Goal: Task Accomplishment & Management: Manage account settings

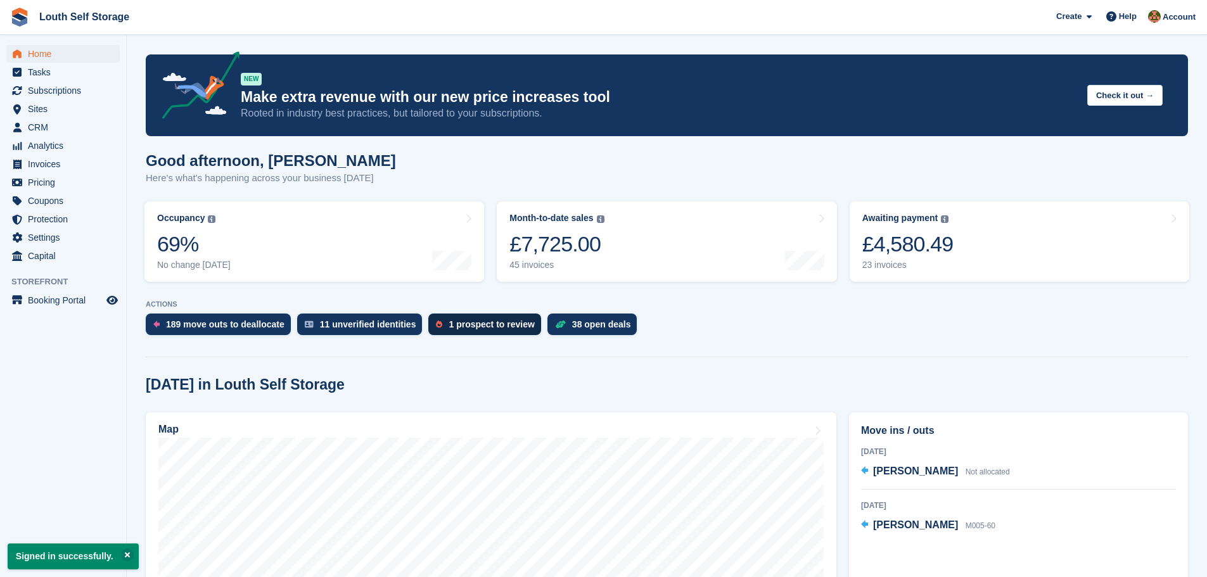
click at [449, 321] on div "1 prospect to review" at bounding box center [492, 324] width 86 height 10
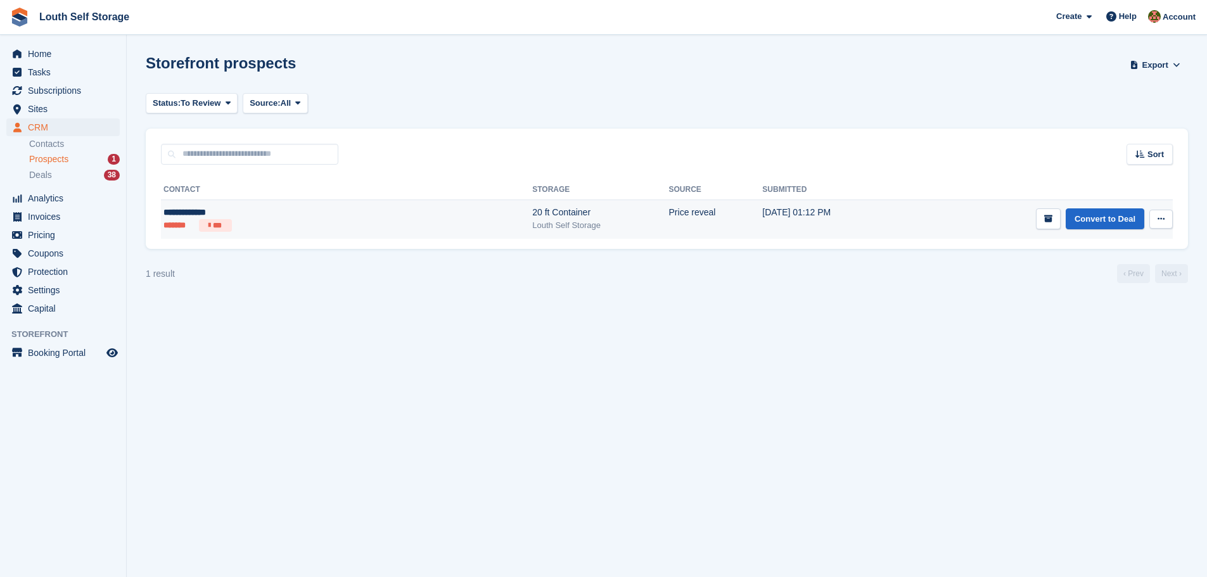
click at [1163, 222] on icon at bounding box center [1161, 219] width 7 height 8
click at [1088, 293] on p "Delete prospect" at bounding box center [1112, 287] width 110 height 16
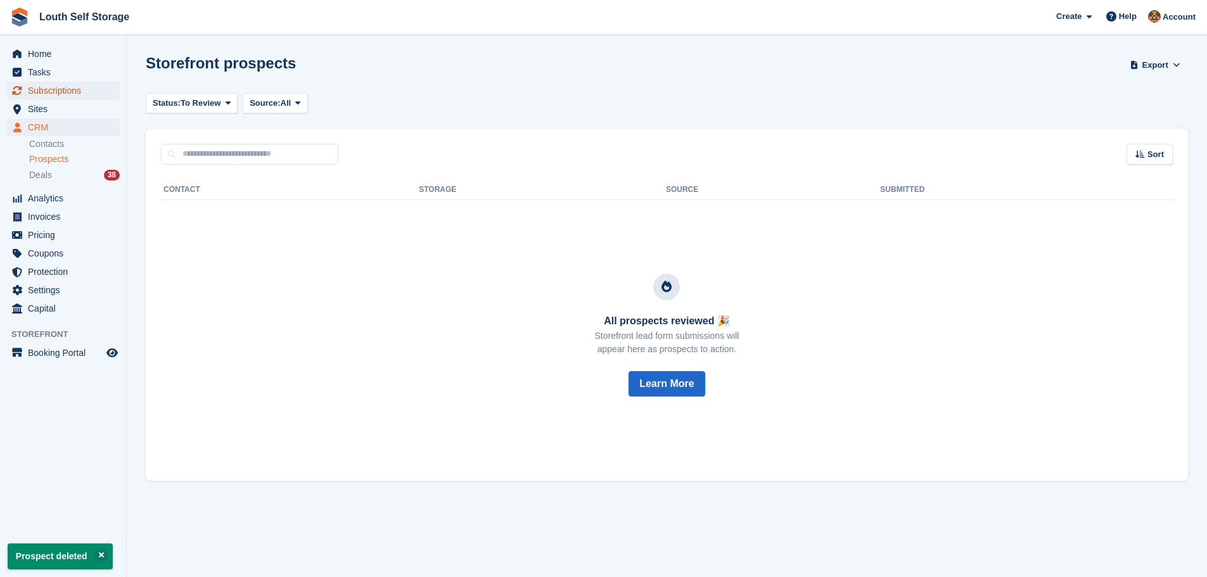
click at [54, 86] on span "Subscriptions" at bounding box center [66, 91] width 76 height 18
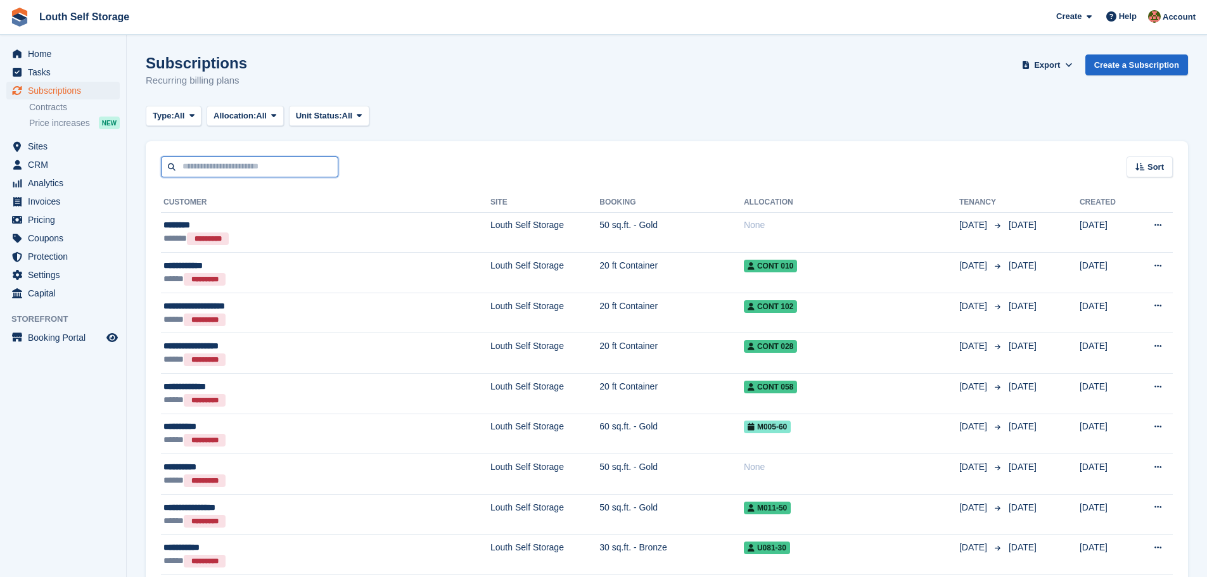
click at [268, 164] on input "text" at bounding box center [249, 166] width 177 height 21
type input "***"
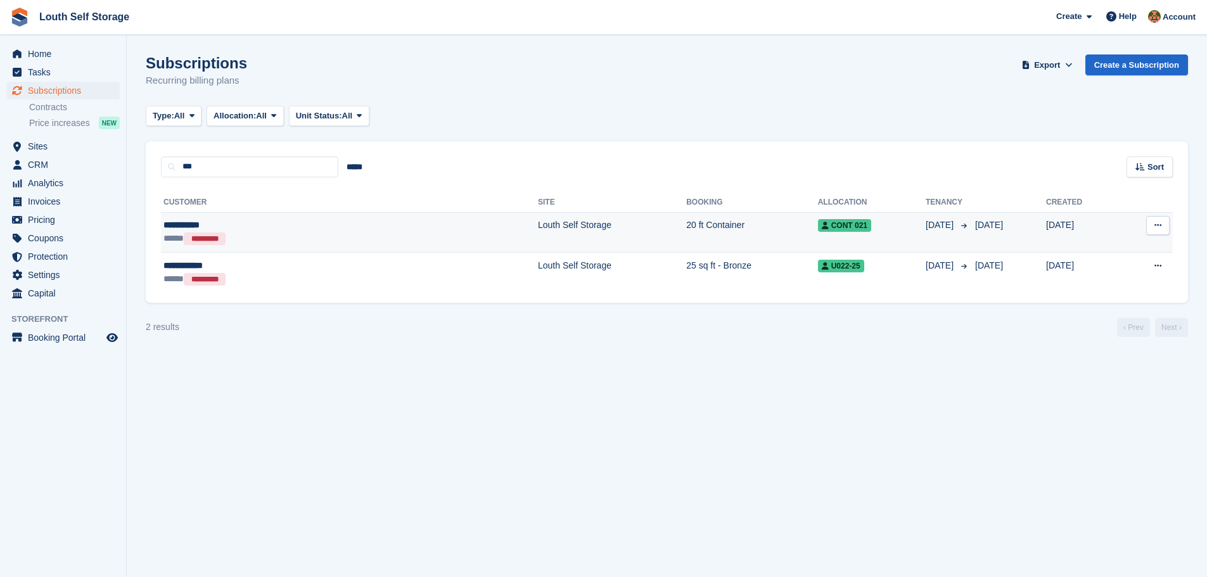
click at [538, 228] on td "Louth Self Storage" at bounding box center [612, 232] width 148 height 41
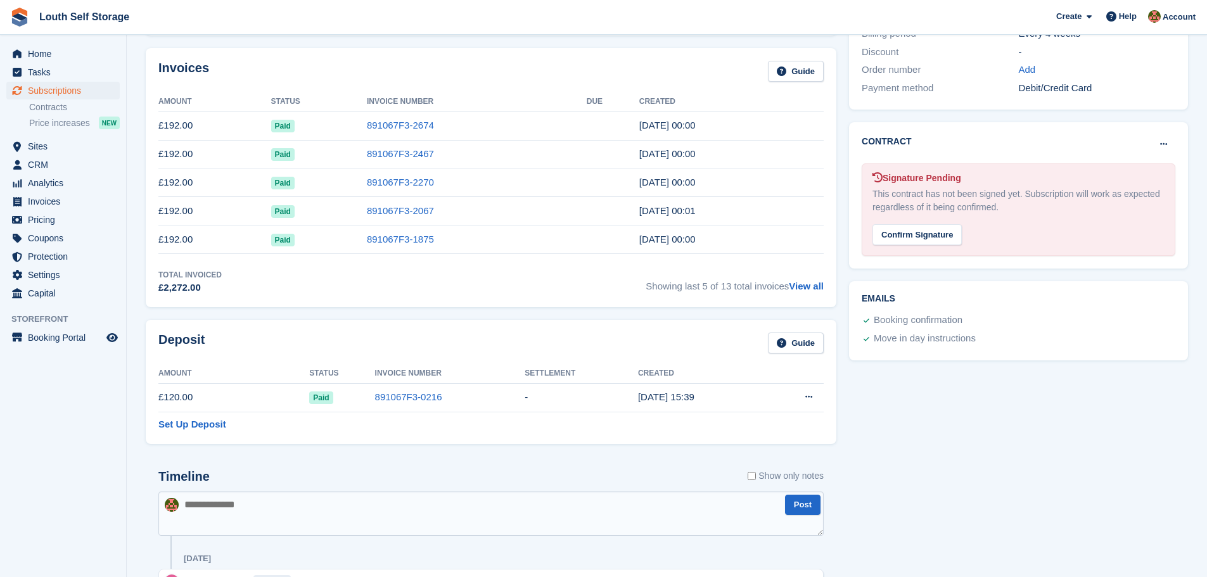
scroll to position [507, 0]
